Goal: Obtain resource: Obtain resource

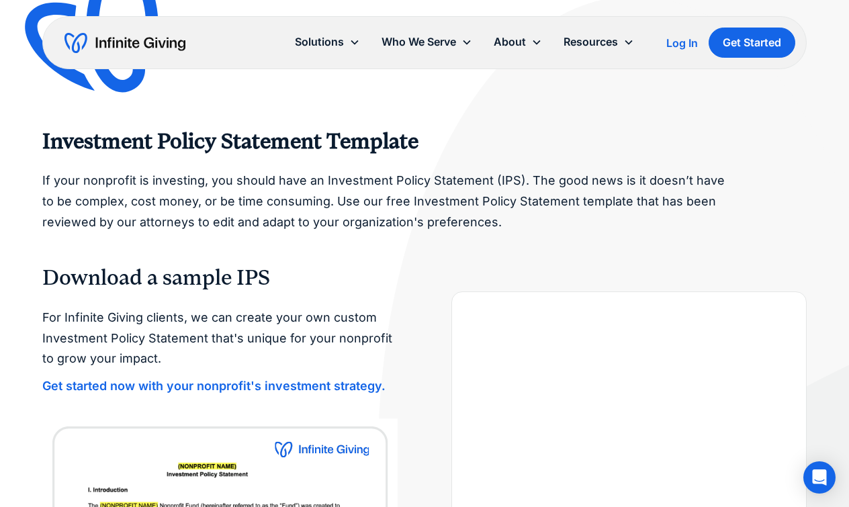
click at [400, 248] on div "Investment Policy Statement Template If your nonprofit is investing, you should…" at bounding box center [424, 464] width 764 height 929
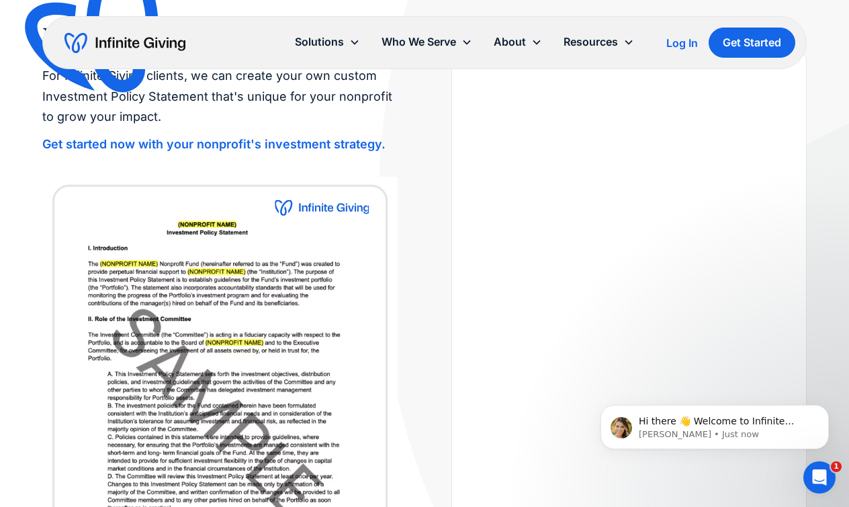
scroll to position [215, 0]
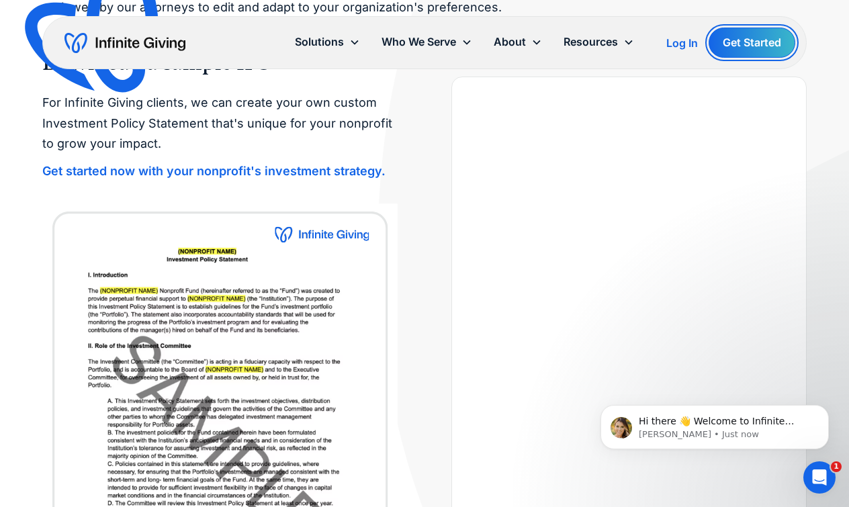
click at [749, 42] on link "Get Started" at bounding box center [751, 43] width 87 height 30
click at [139, 241] on img at bounding box center [219, 388] width 355 height 371
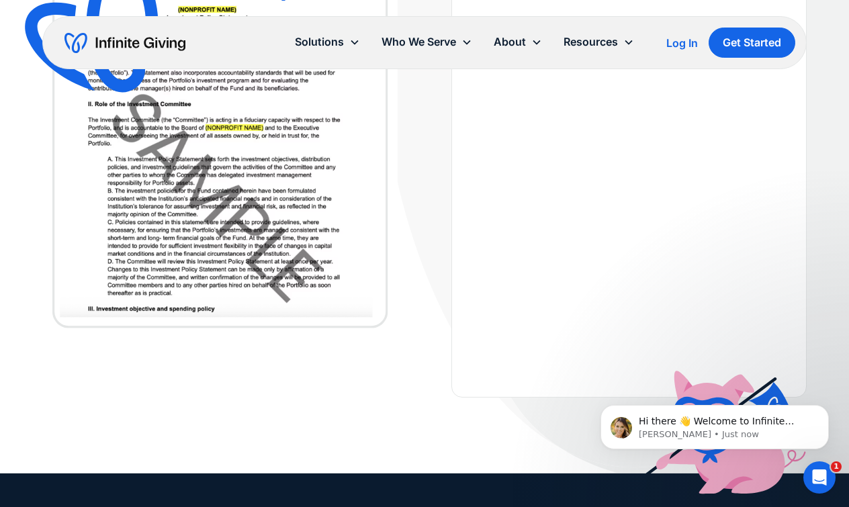
scroll to position [483, 0]
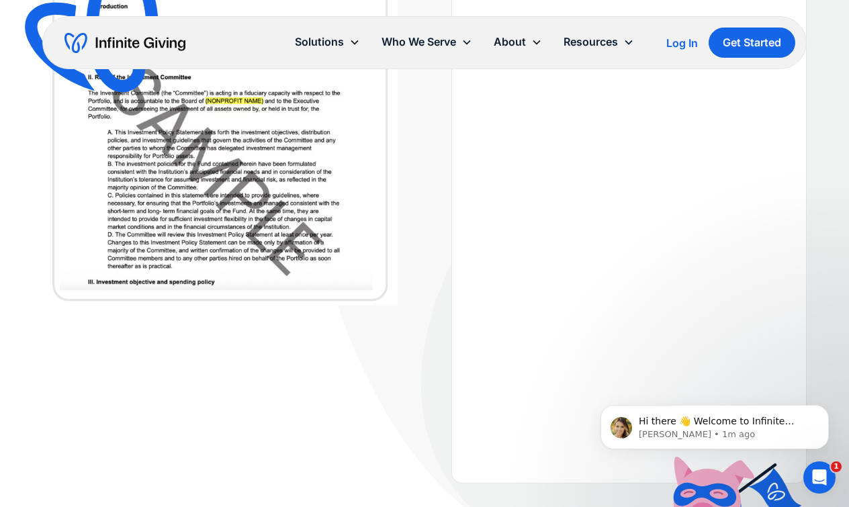
click at [188, 387] on div "For Infinite Giving clients, we can create your own custom Investment Policy St…" at bounding box center [424, 145] width 764 height 675
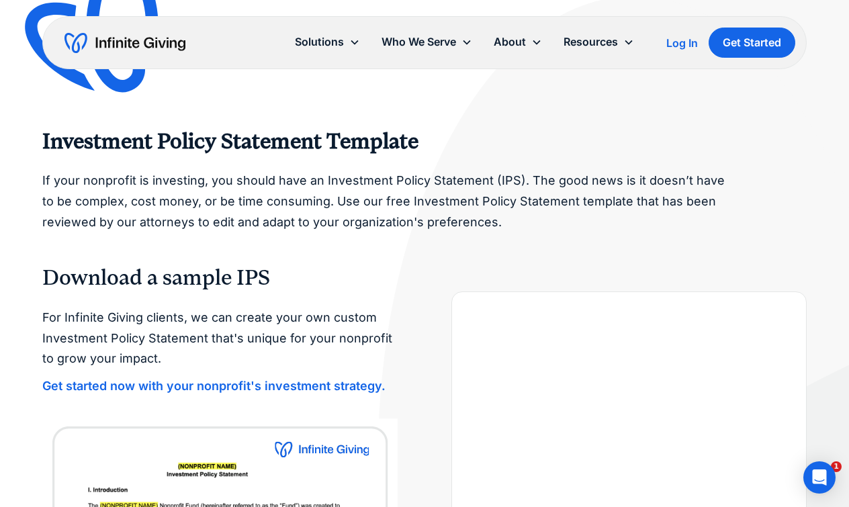
click at [373, 258] on div "Investment Policy Statement Template If your nonprofit is investing, you should…" at bounding box center [424, 464] width 764 height 929
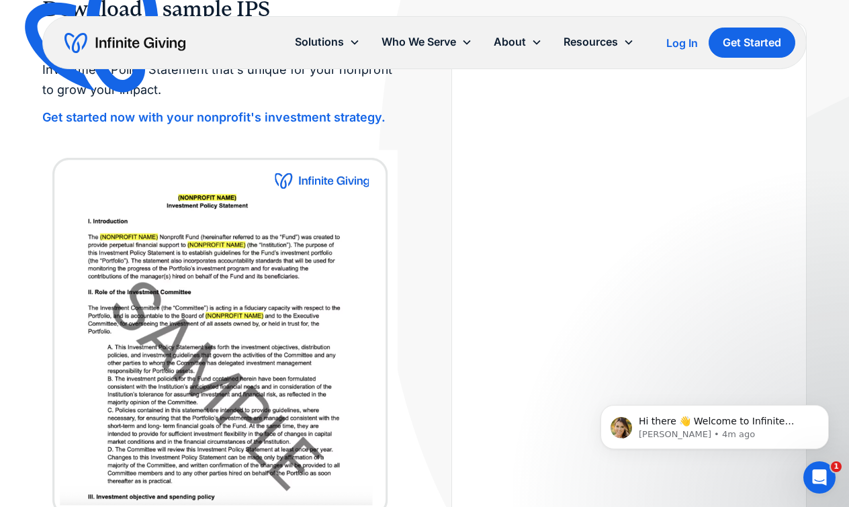
scroll to position [322, 0]
